Goal: Task Accomplishment & Management: Complete application form

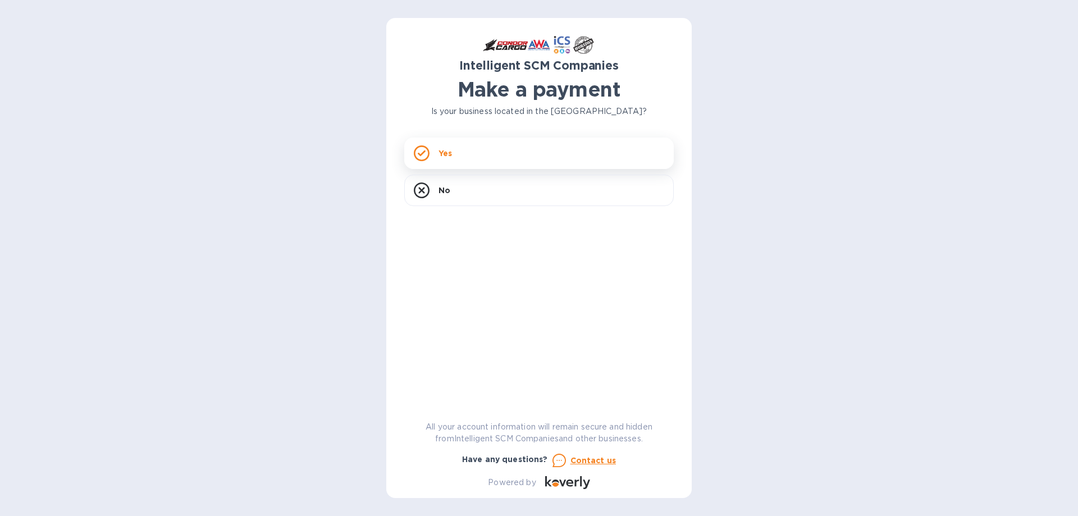
click at [481, 153] on div "Yes" at bounding box center [538, 153] width 269 height 31
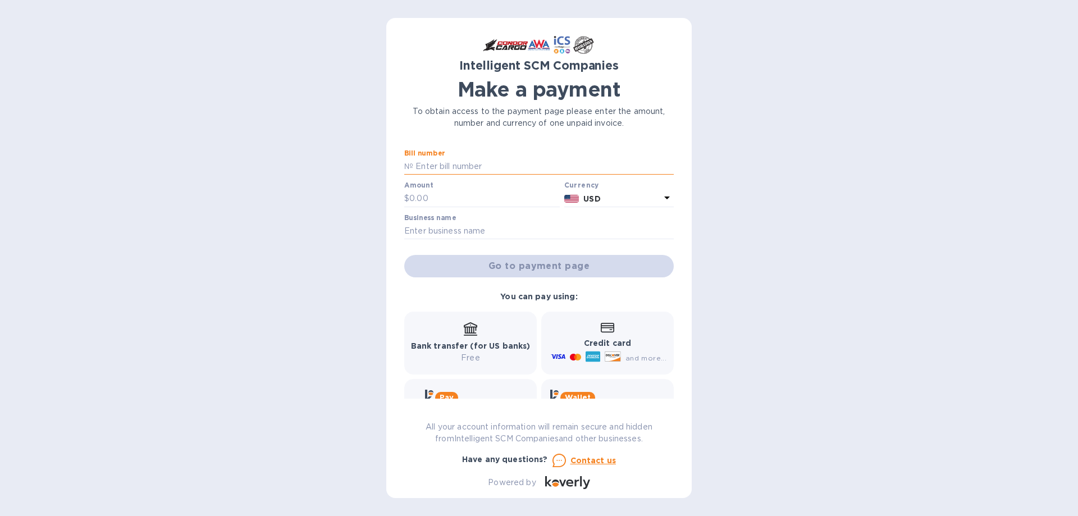
click at [437, 164] on input "text" at bounding box center [543, 166] width 260 height 17
type input "00398040"
click at [434, 193] on input "text" at bounding box center [484, 198] width 150 height 17
type input "6,000.00"
click at [431, 221] on label "Business name" at bounding box center [430, 217] width 52 height 7
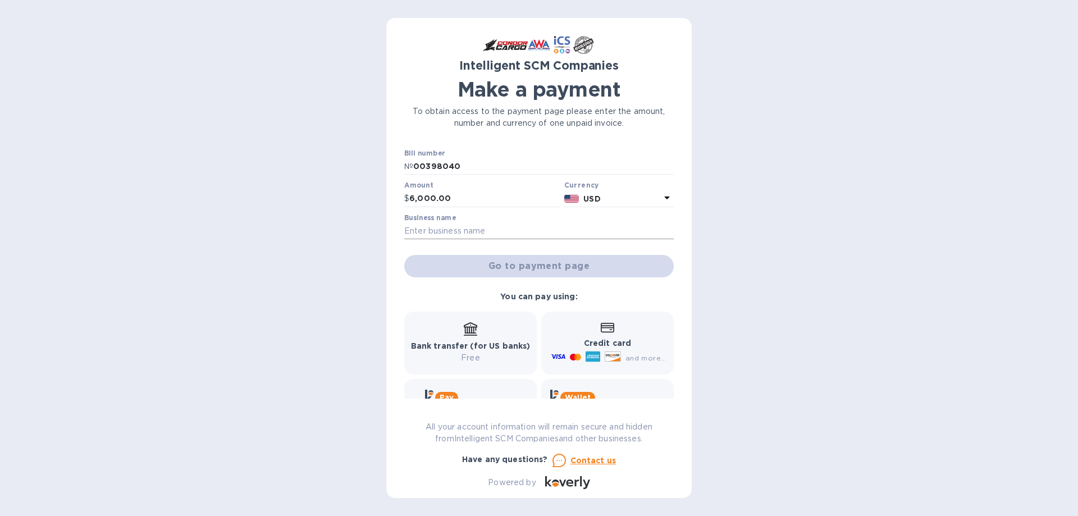
scroll to position [50, 0]
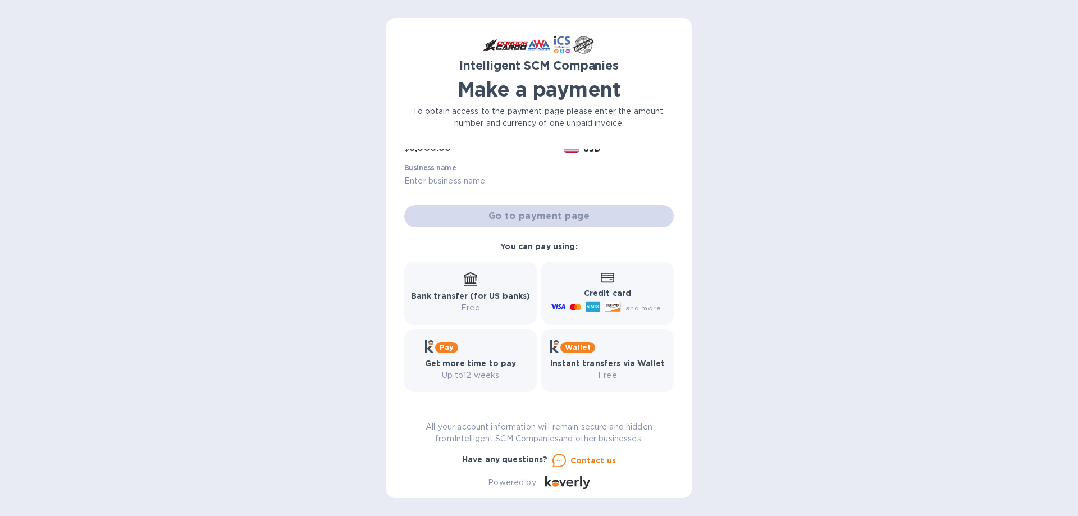
click at [470, 170] on div "Business name" at bounding box center [538, 177] width 269 height 26
click at [468, 180] on input "text" at bounding box center [538, 181] width 269 height 17
type input "Global K9 Protection Group LLC"
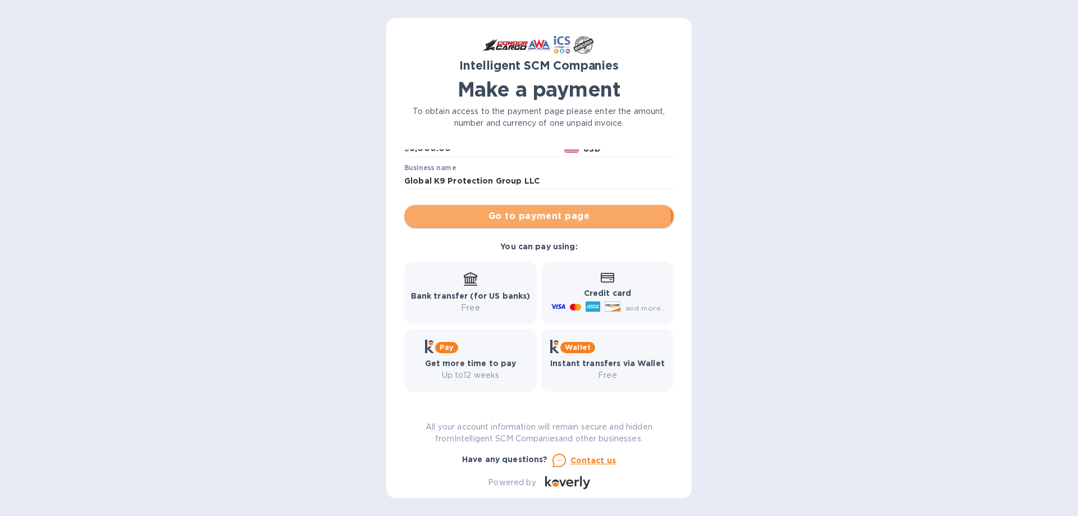
click at [505, 223] on span "Go to payment page" at bounding box center [538, 215] width 251 height 13
